Goal: Information Seeking & Learning: Learn about a topic

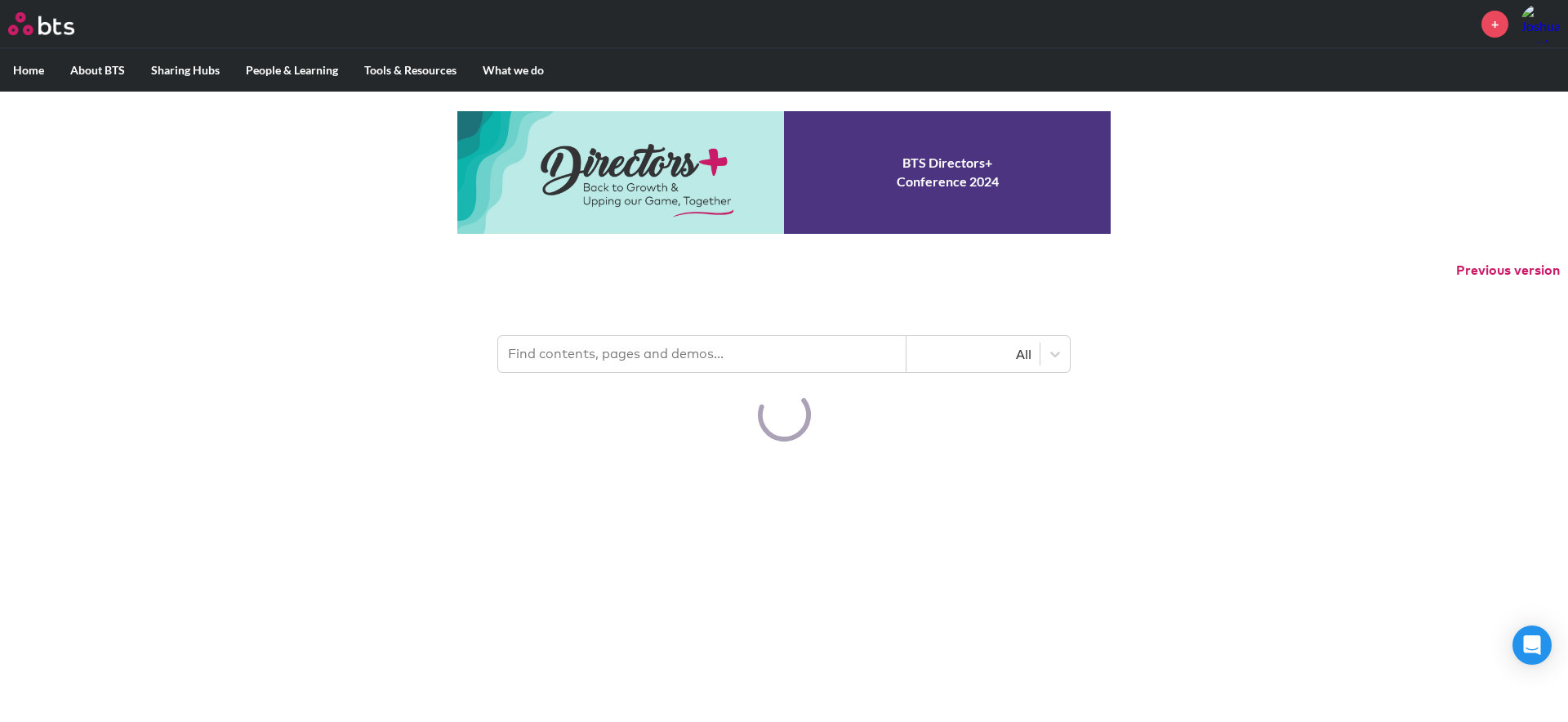
click at [612, 357] on input "text" at bounding box center [702, 353] width 409 height 36
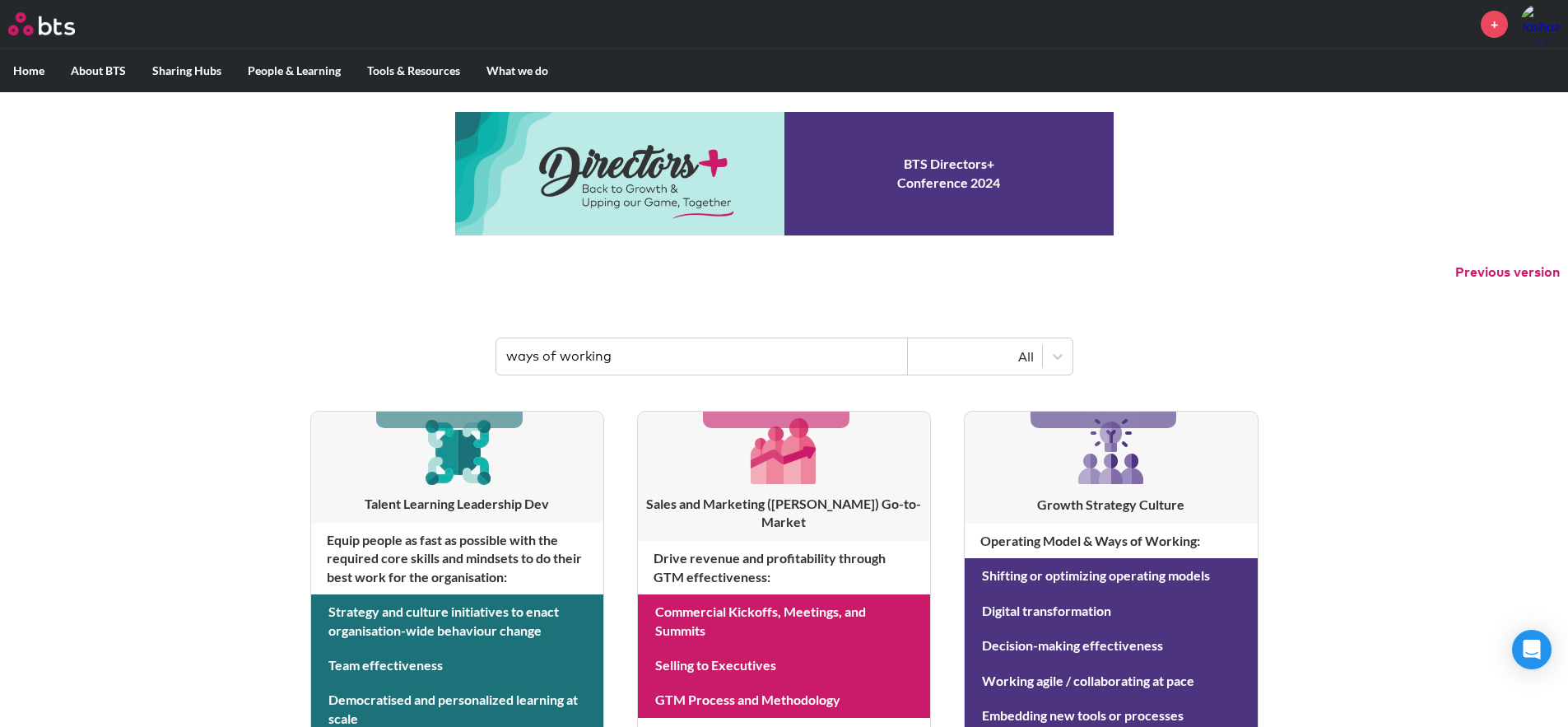
type input "ways of working"
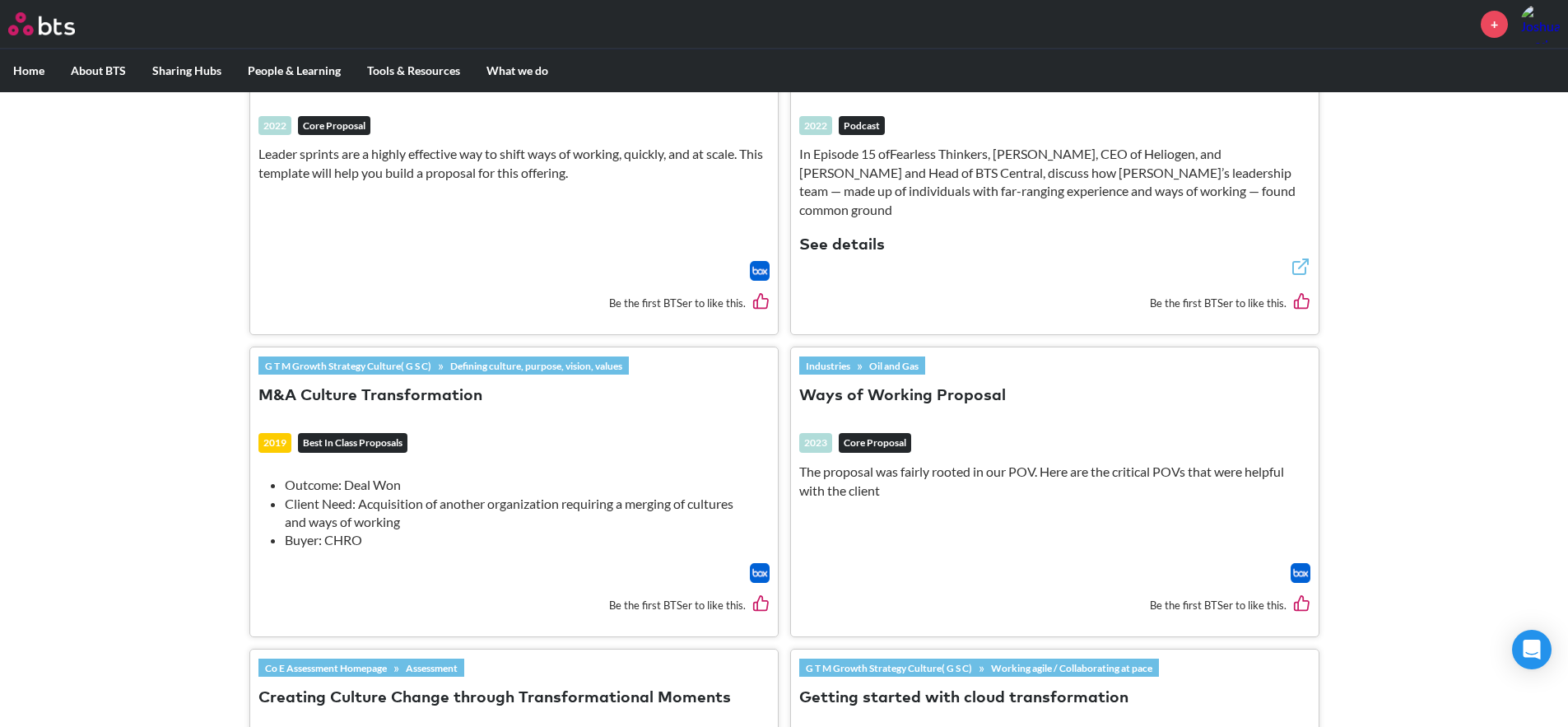
scroll to position [263, 0]
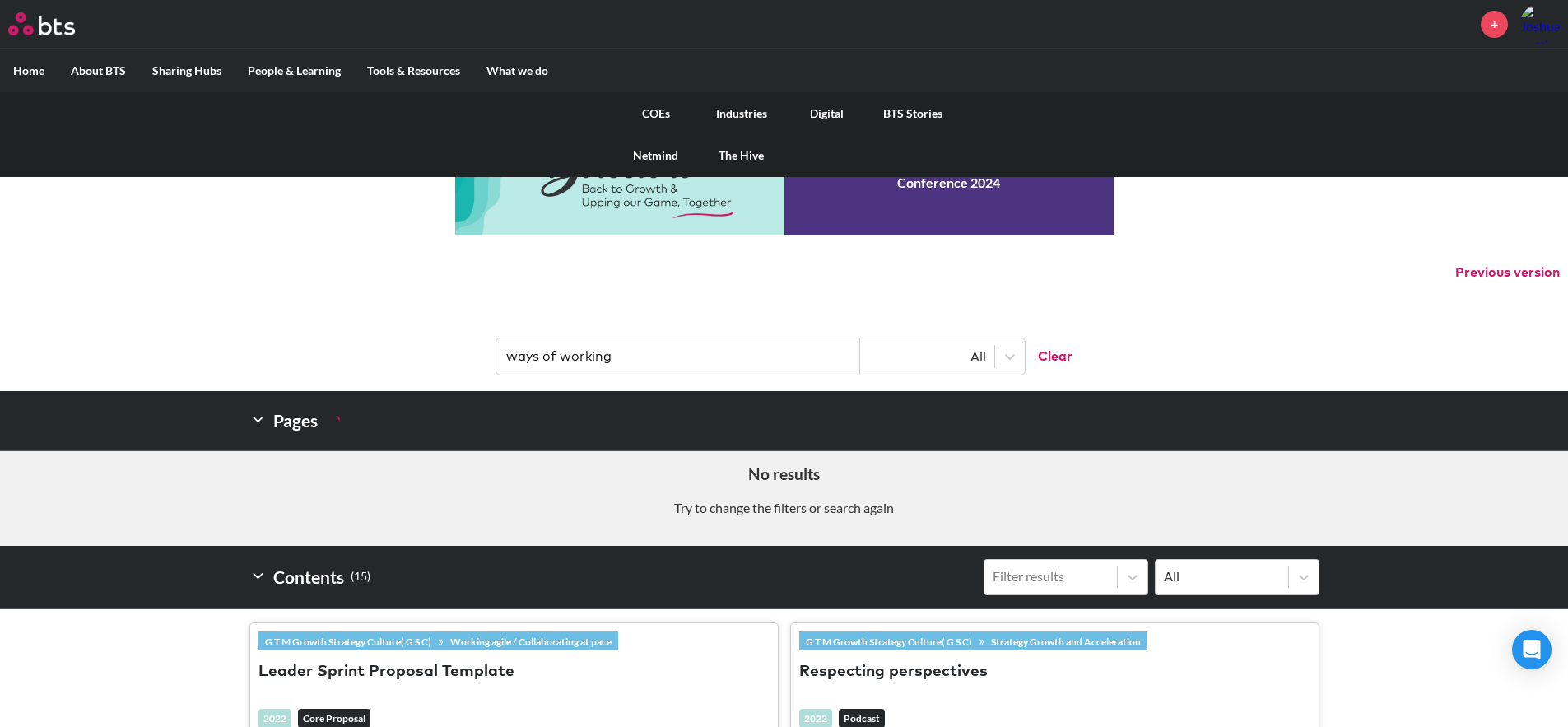
click at [668, 115] on link "COEs" at bounding box center [656, 113] width 85 height 43
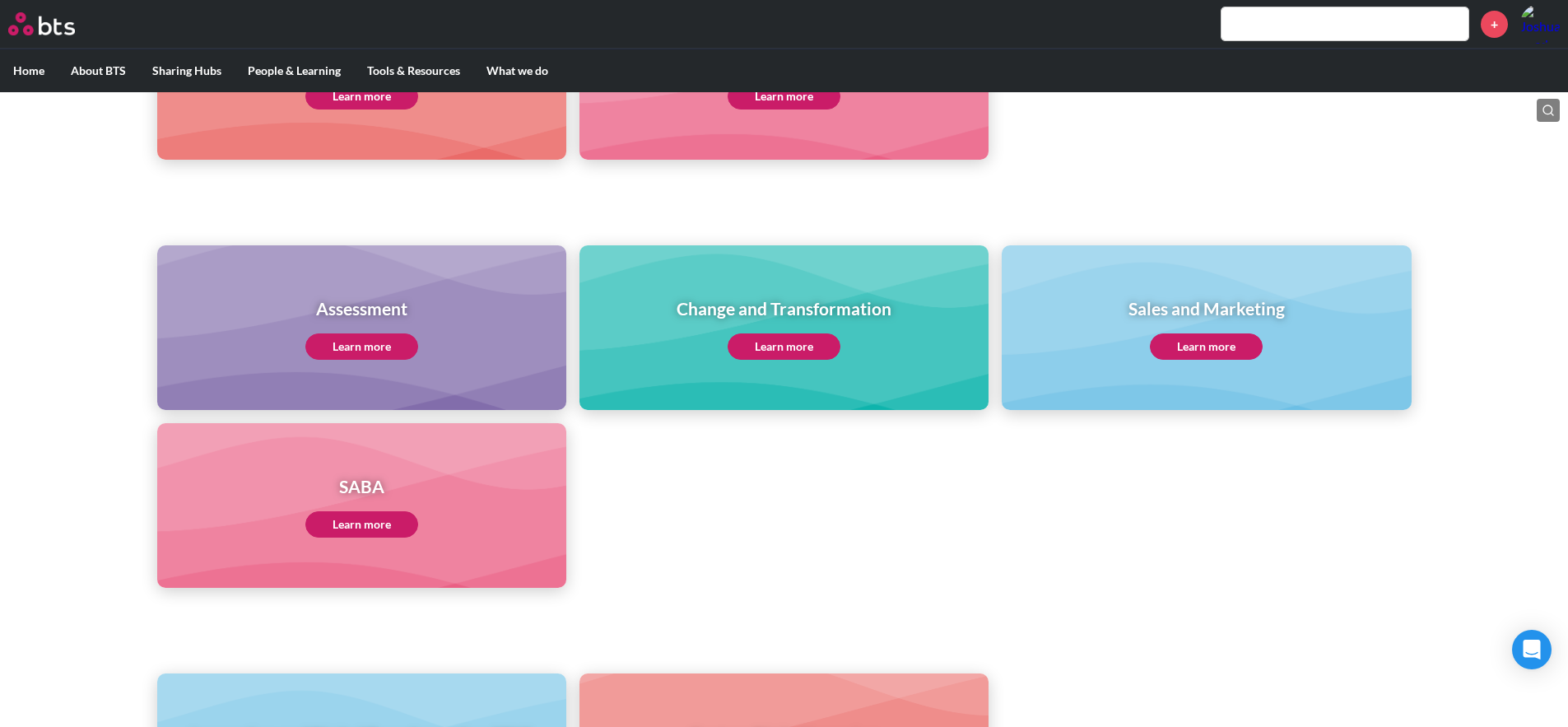
scroll to position [570, 0]
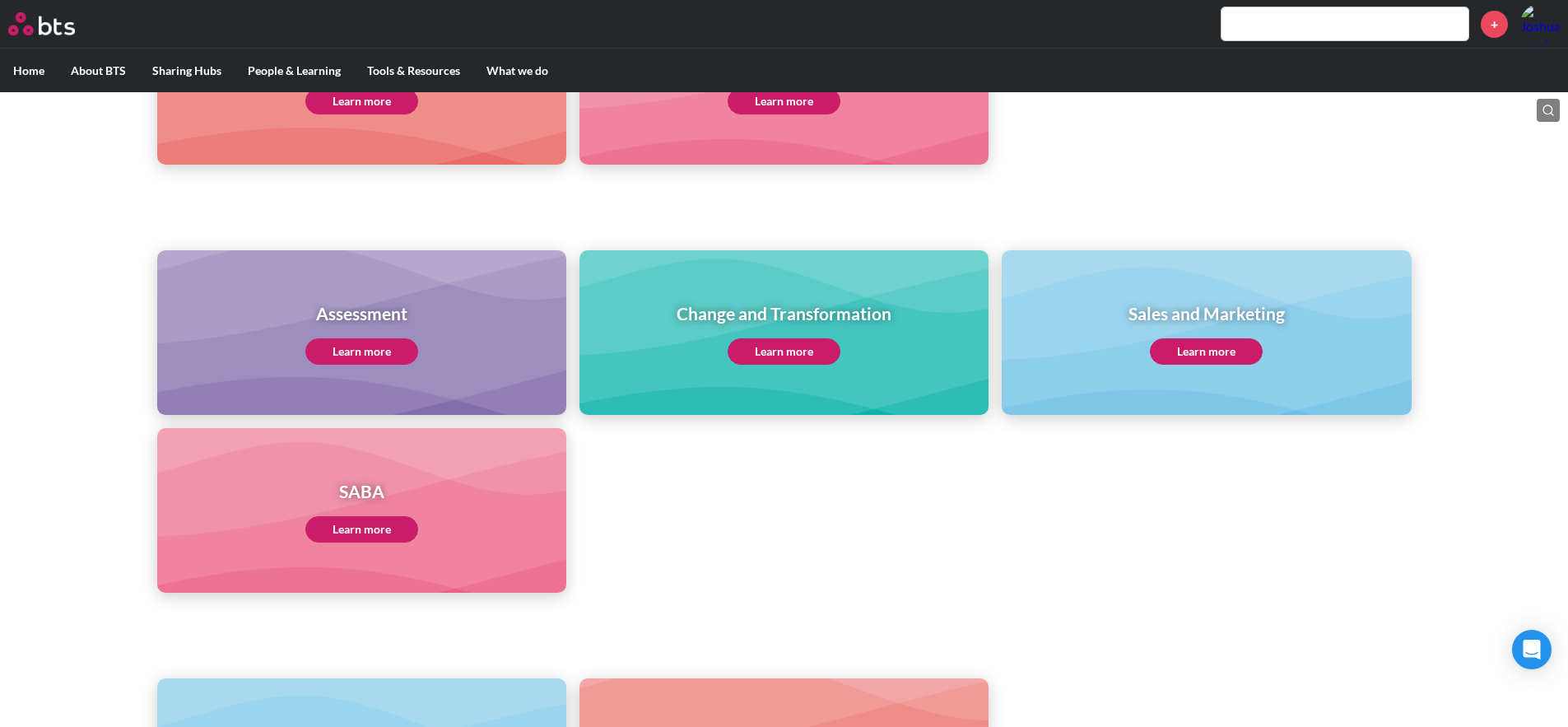
click at [808, 356] on link "Learn more" at bounding box center [784, 351] width 113 height 27
